Goal: Information Seeking & Learning: Learn about a topic

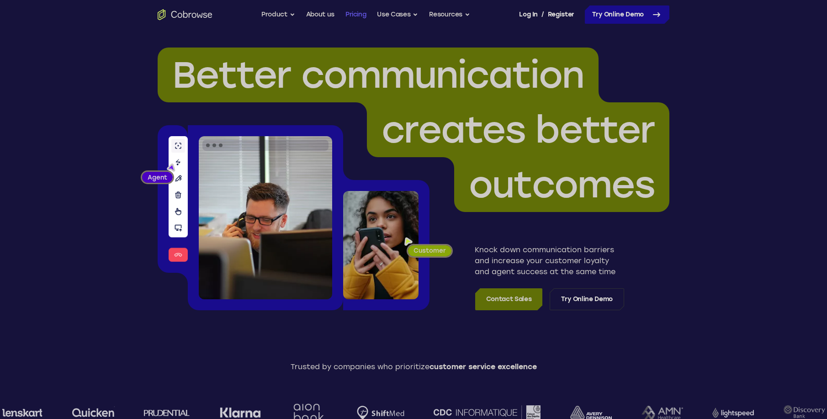
click at [360, 16] on link "Pricing" at bounding box center [355, 14] width 21 height 18
click at [346, 14] on link "Pricing" at bounding box center [355, 14] width 21 height 18
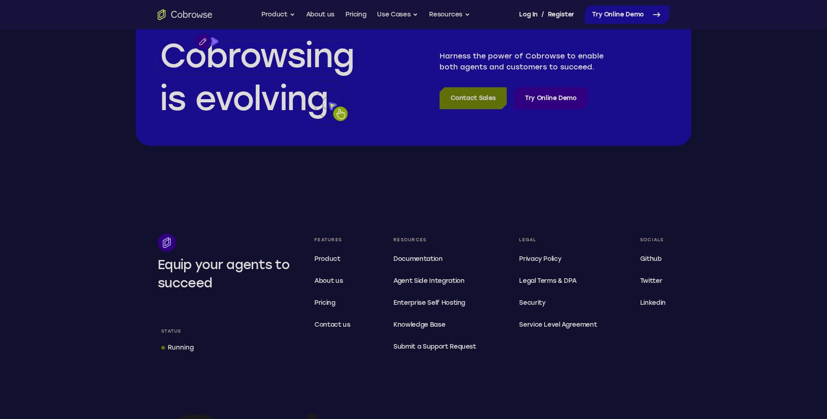
scroll to position [1462, 0]
